Goal: Check status: Check status

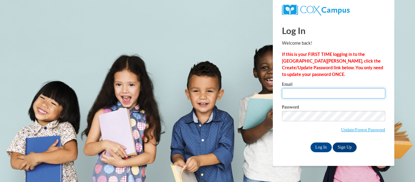
click at [309, 91] on input "Email" at bounding box center [333, 93] width 103 height 10
type input "[EMAIL_ADDRESS][DOMAIN_NAME]"
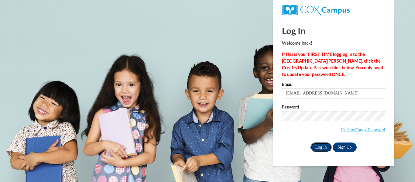
click at [323, 144] on input "Log In" at bounding box center [321, 148] width 21 height 10
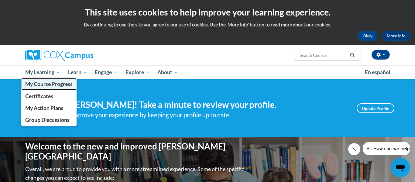
click at [63, 81] on span "My Course Progress" at bounding box center [48, 84] width 47 height 6
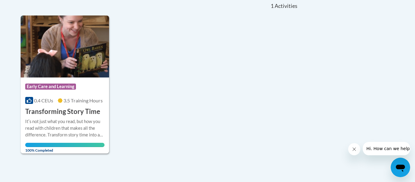
scroll to position [140, 0]
